Goal: Task Accomplishment & Management: Manage account settings

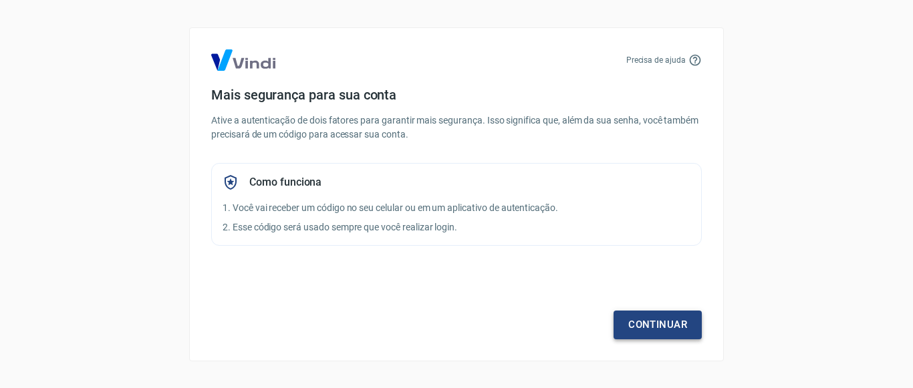
click at [643, 330] on link "Continuar" at bounding box center [658, 325] width 88 height 28
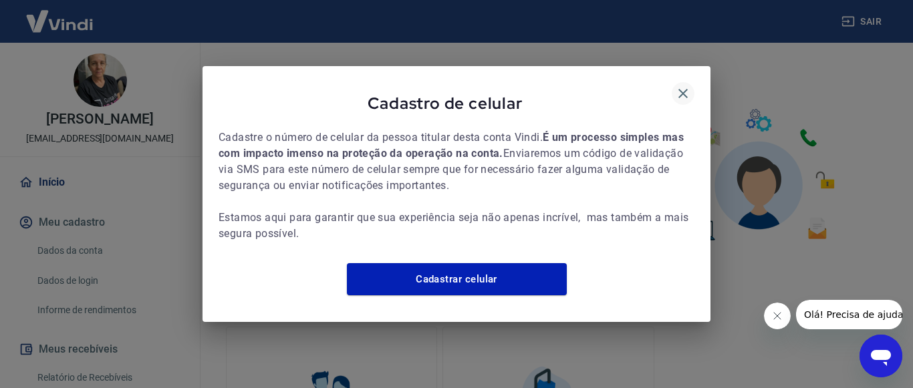
click at [688, 86] on icon "button" at bounding box center [683, 94] width 16 height 16
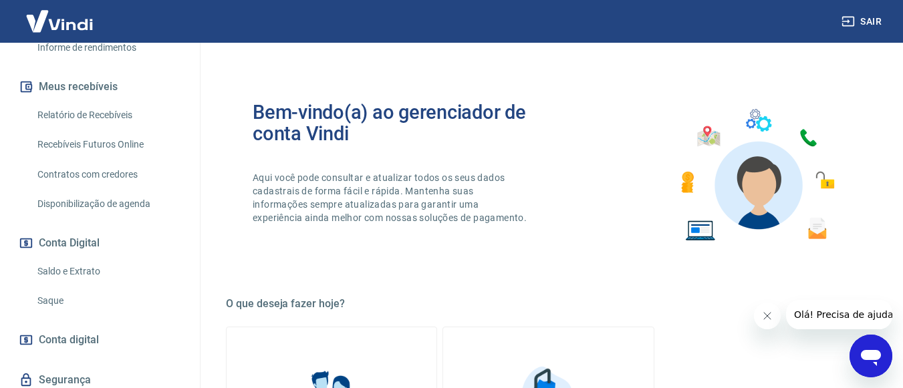
scroll to position [324, 0]
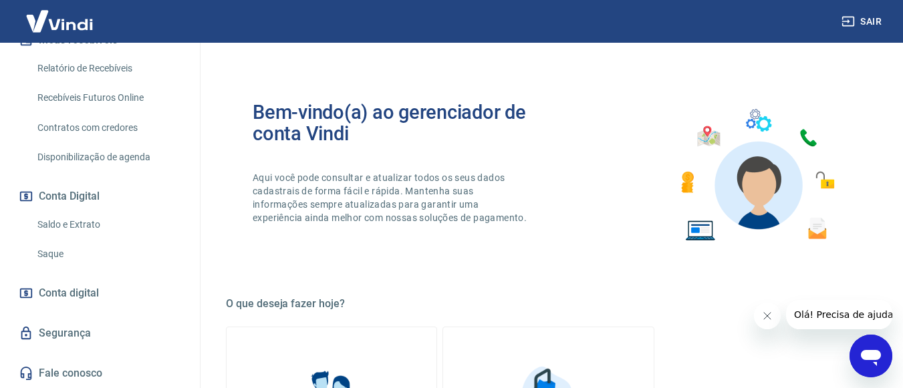
click at [79, 221] on link "Saldo e Extrato" at bounding box center [108, 224] width 152 height 27
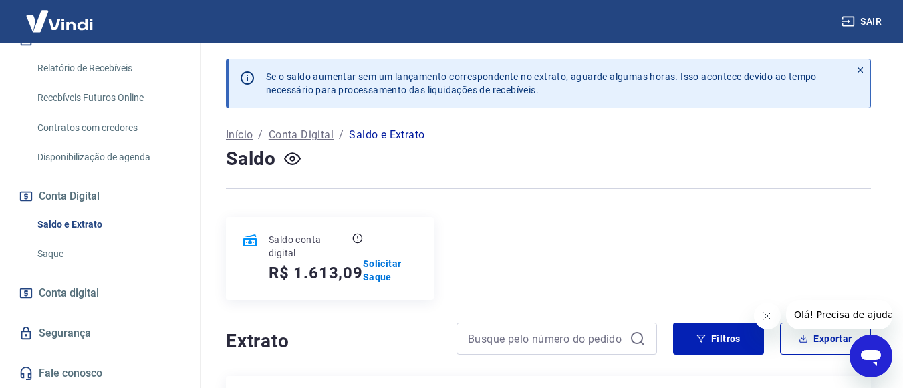
click at [864, 26] on button "Sair" at bounding box center [863, 21] width 48 height 25
